Goal: Check status: Check status

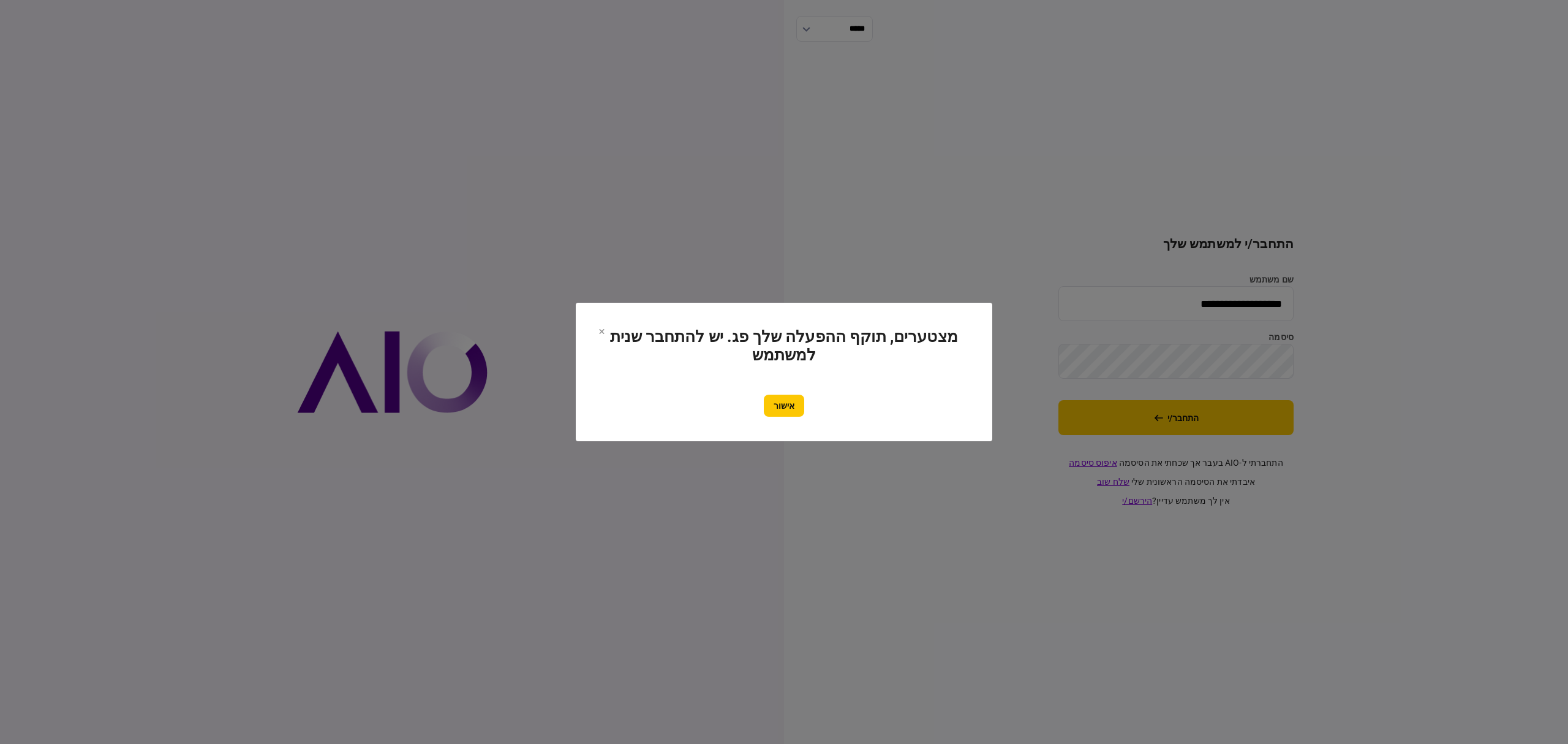
click at [772, 403] on button "אישור" at bounding box center [784, 405] width 40 height 22
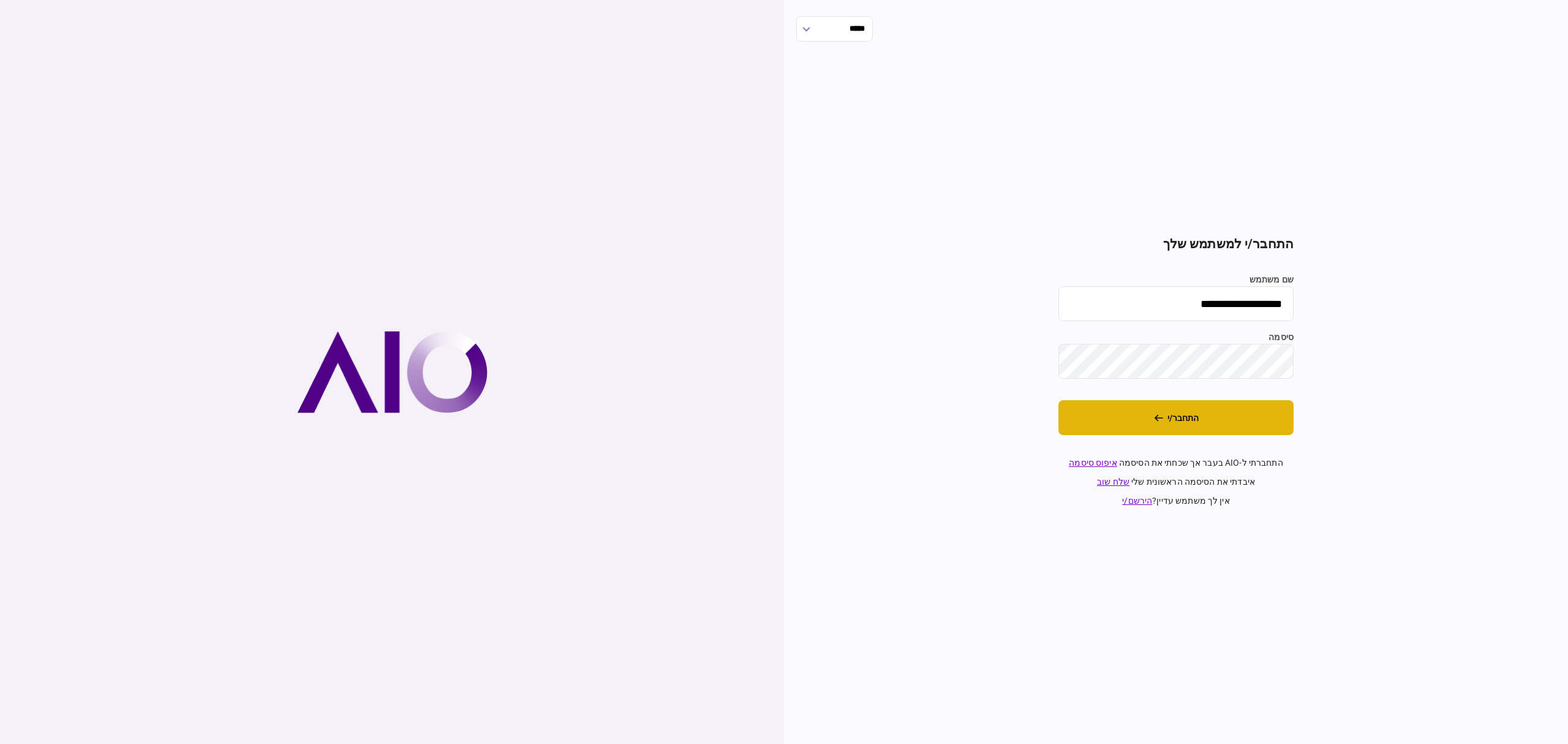
drag, startPoint x: 1213, startPoint y: 417, endPoint x: 1211, endPoint y: 411, distance: 6.3
click at [1211, 412] on button "התחבר/י" at bounding box center [1176, 417] width 235 height 34
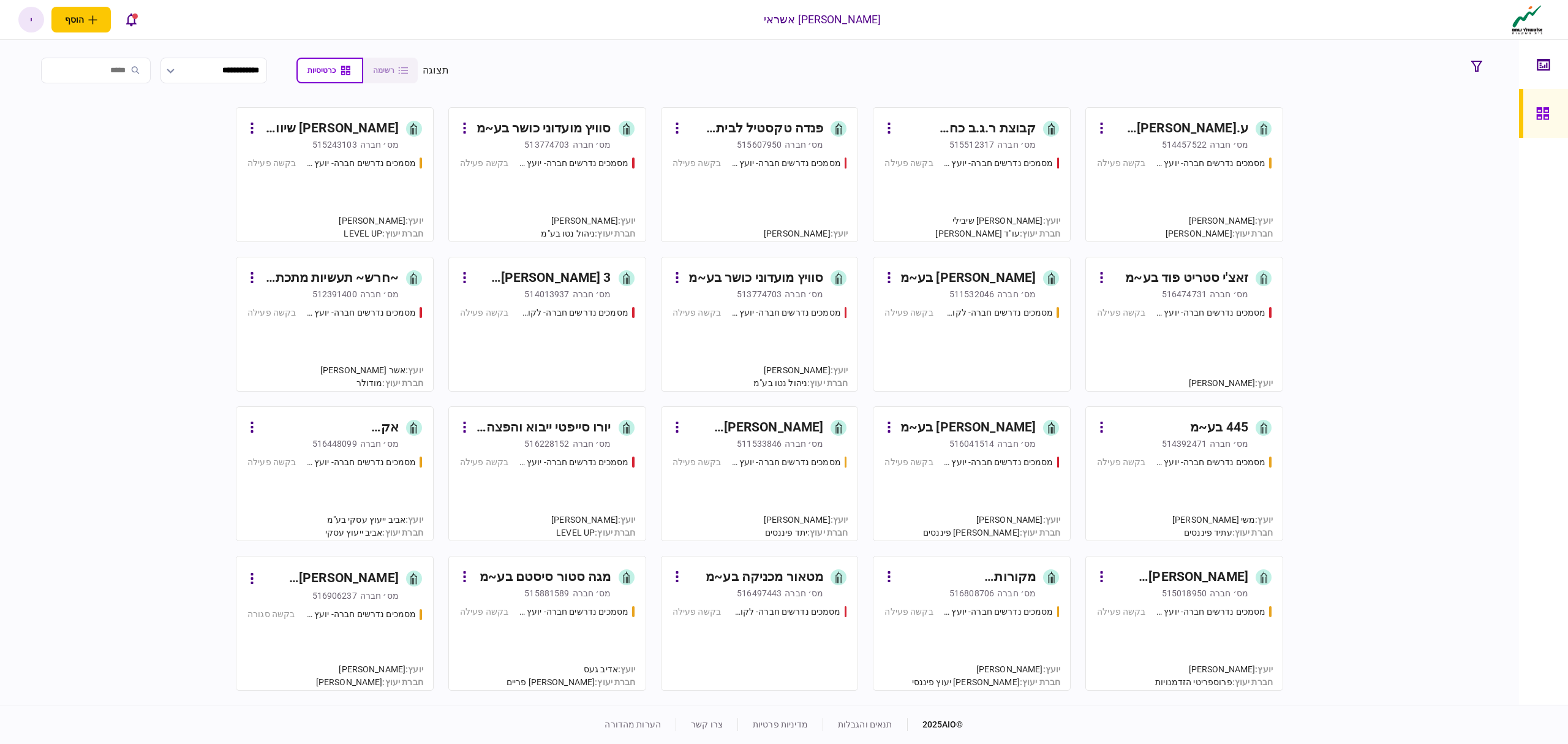
click at [947, 192] on div "מסמכים נדרשים חברה- יועץ - תהליך חברה בקשה פעילה" at bounding box center [972, 193] width 174 height 74
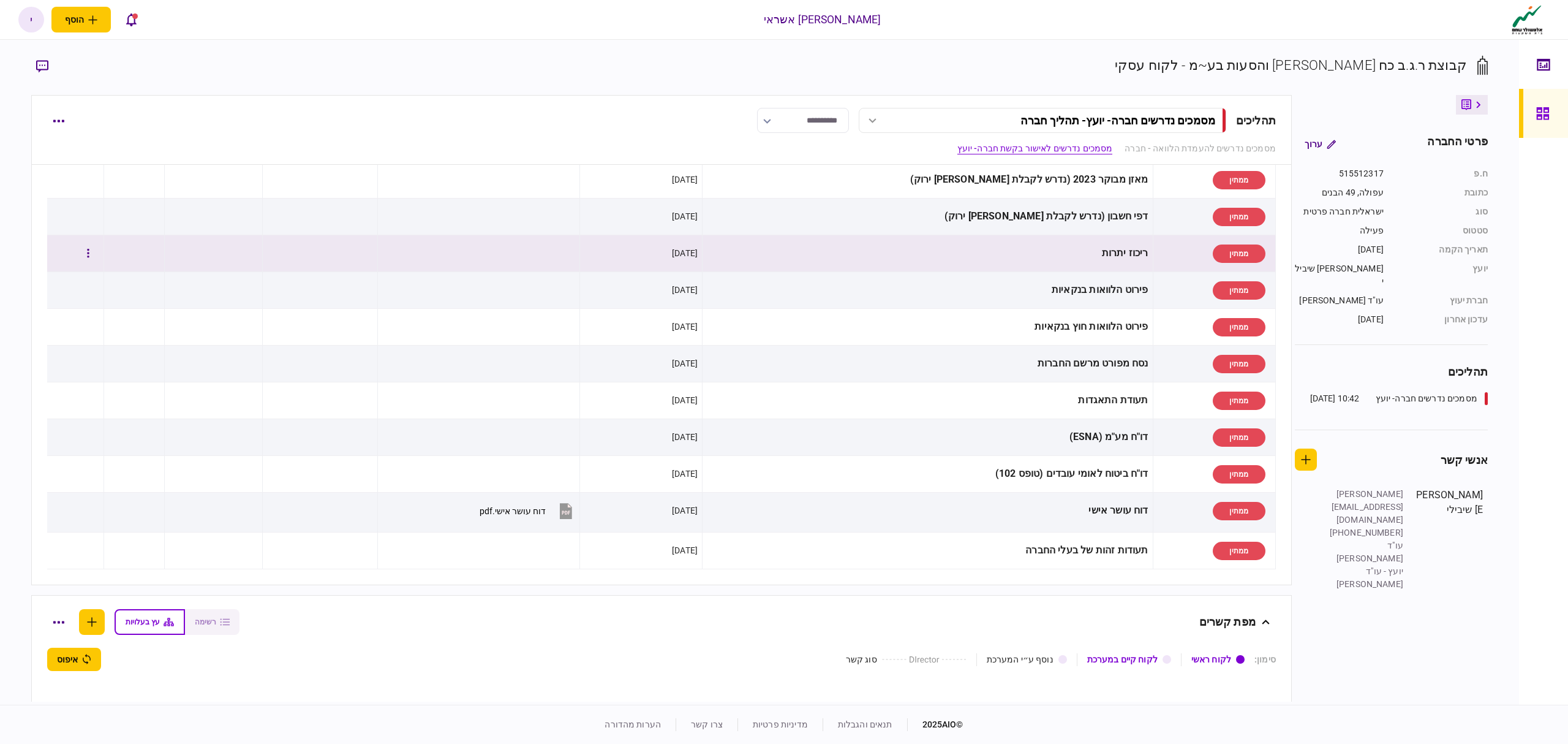
scroll to position [327, 0]
